Goal: Task Accomplishment & Management: Manage account settings

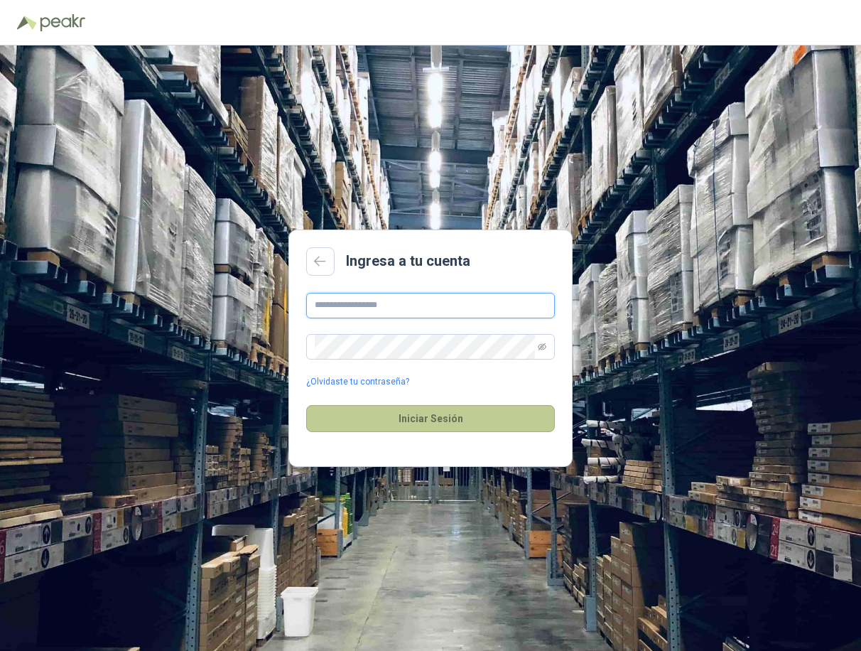
type input "**********"
click at [436, 411] on button "Iniciar Sesión" at bounding box center [430, 418] width 249 height 27
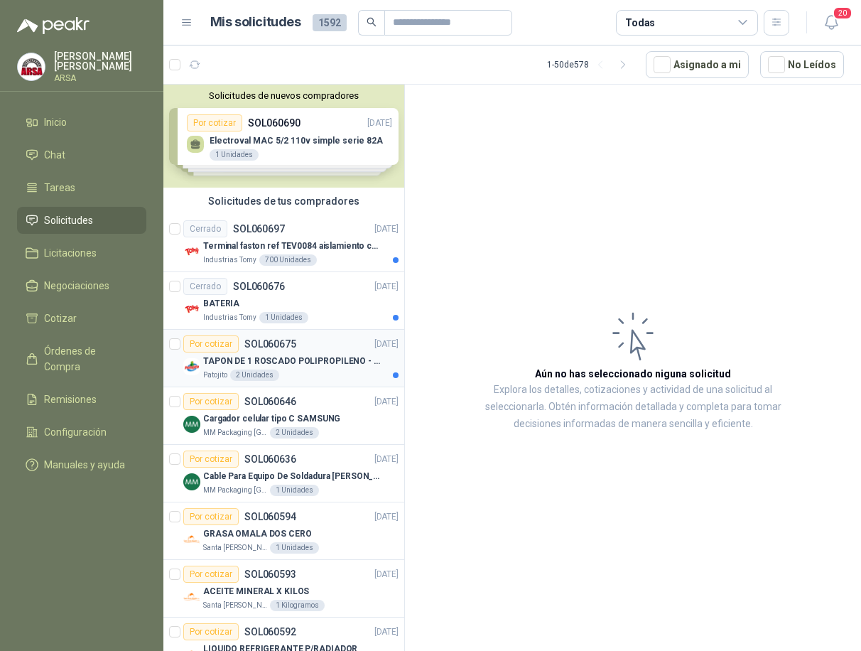
click at [312, 366] on p "TAPON DE 1 ROSCADO POLIPROPILENO - HEMBRA NPT" at bounding box center [291, 361] width 177 height 13
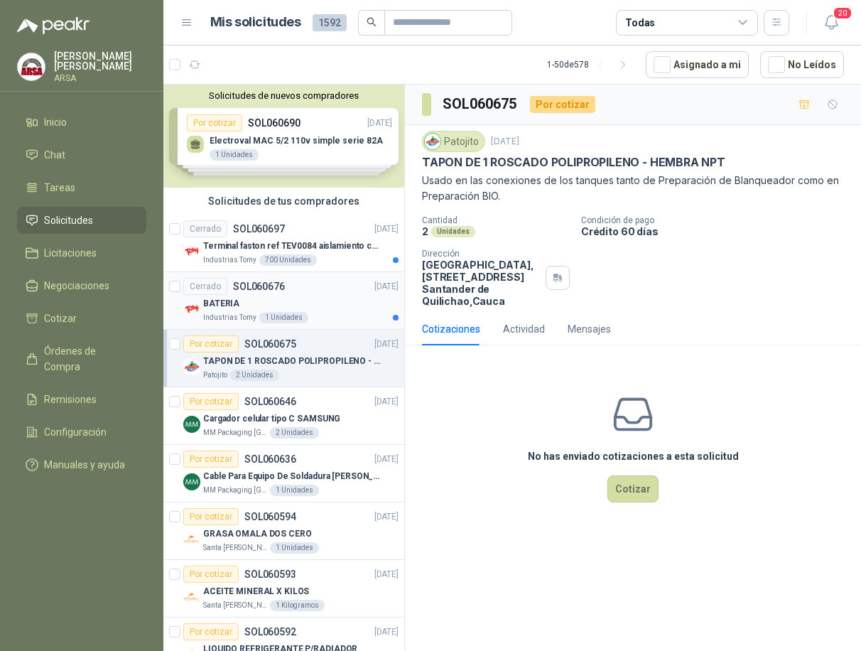
click at [300, 298] on div "BATERIA" at bounding box center [300, 303] width 195 height 17
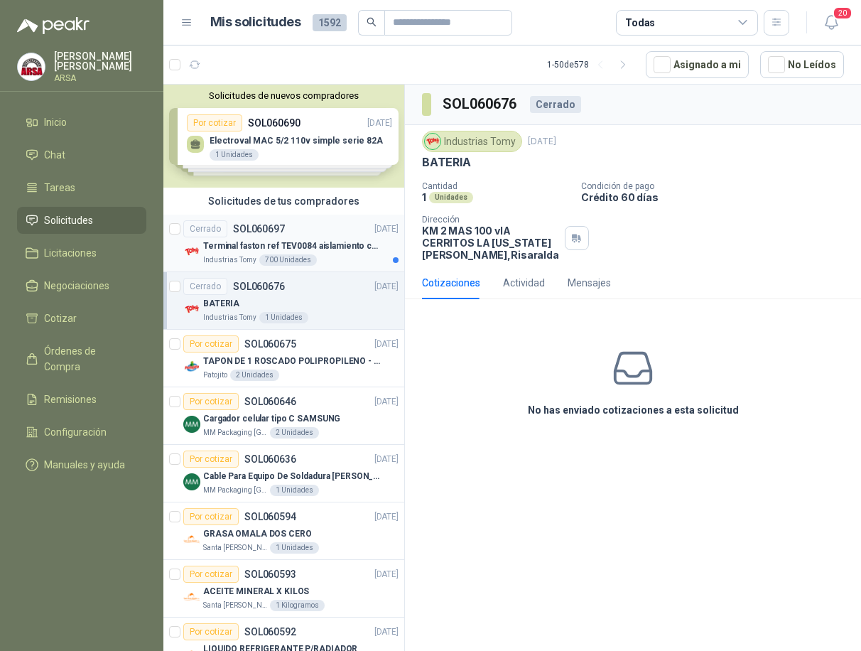
click at [362, 240] on p "Terminal faston ref TEV0084 aislamiento completo" at bounding box center [291, 245] width 177 height 13
click at [328, 288] on div "Cerrado SOL060676 [DATE]" at bounding box center [290, 286] width 215 height 17
click at [325, 350] on div "Por cotizar SOL060675 [DATE]" at bounding box center [290, 343] width 215 height 17
